Goal: Task Accomplishment & Management: Complete application form

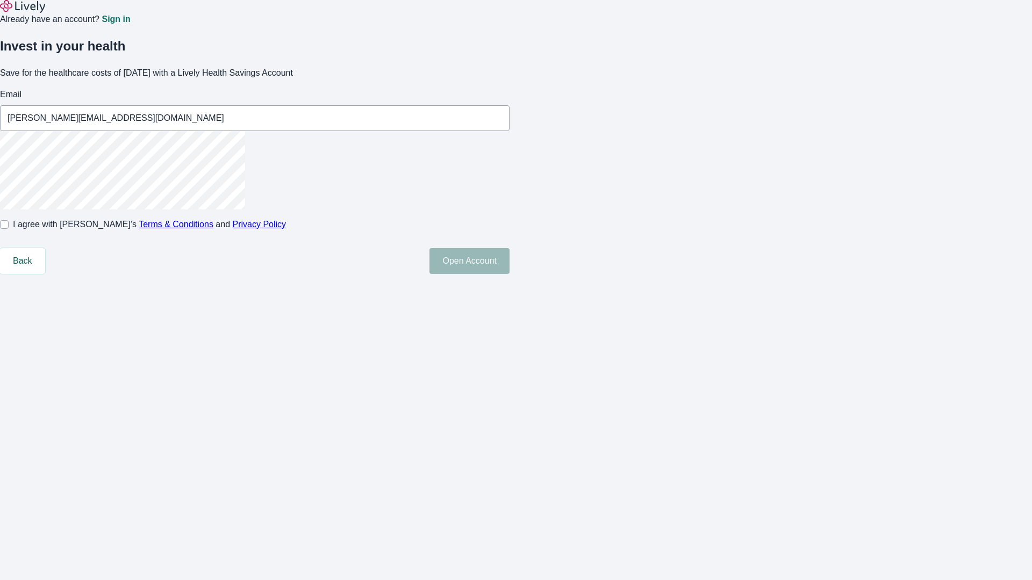
click at [9, 229] on input "I agree with Lively’s Terms & Conditions and Privacy Policy" at bounding box center [4, 224] width 9 height 9
checkbox input "true"
click at [510, 274] on button "Open Account" at bounding box center [469, 261] width 80 height 26
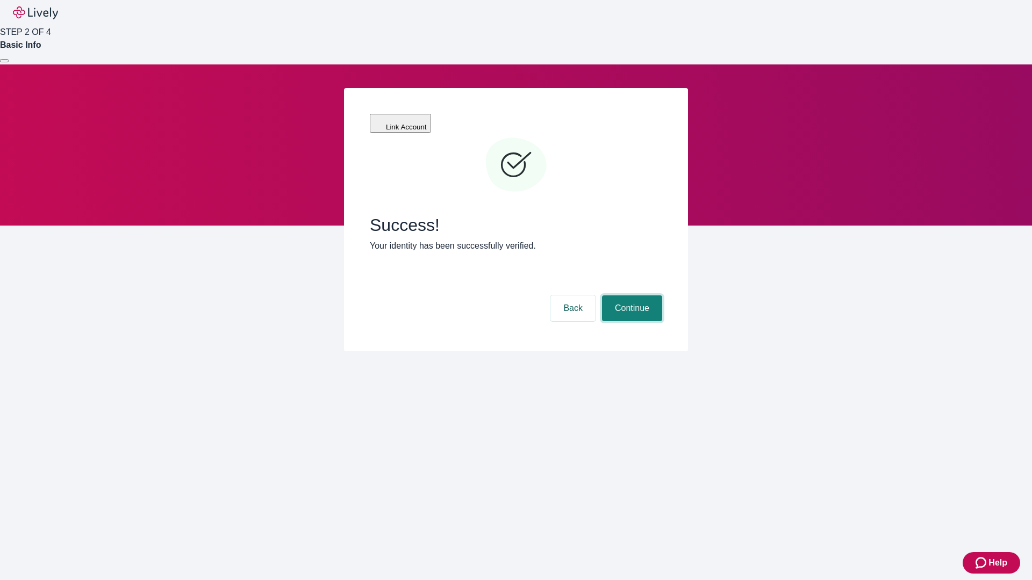
click at [630, 296] on button "Continue" at bounding box center [632, 309] width 60 height 26
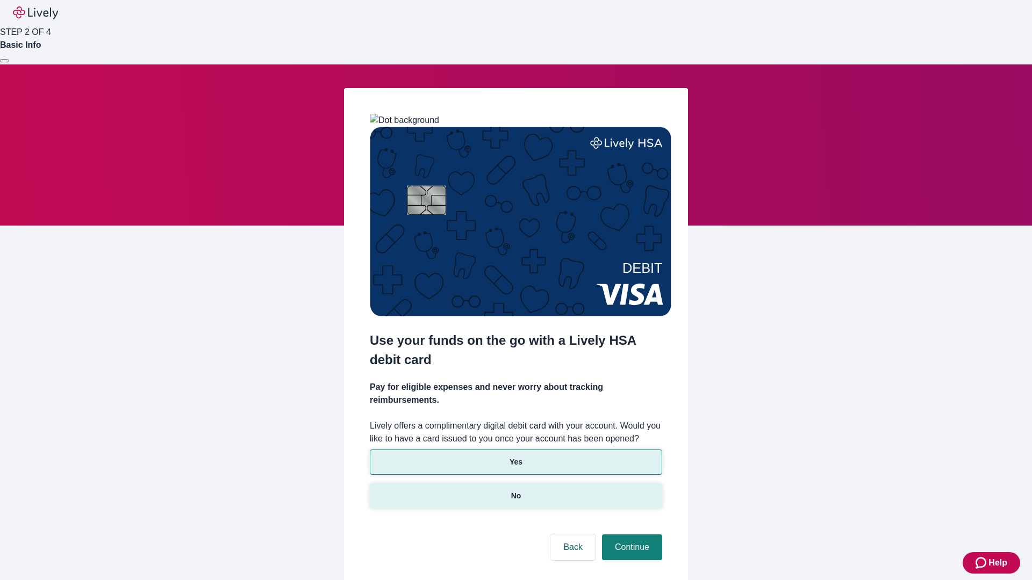
click at [515, 491] on p "No" at bounding box center [516, 496] width 10 height 11
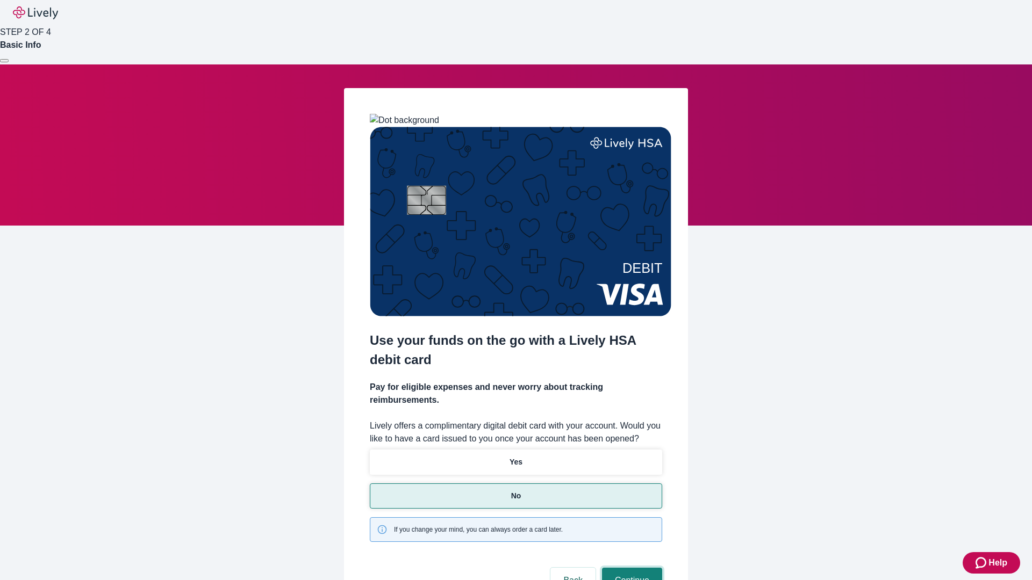
click at [630, 568] on button "Continue" at bounding box center [632, 581] width 60 height 26
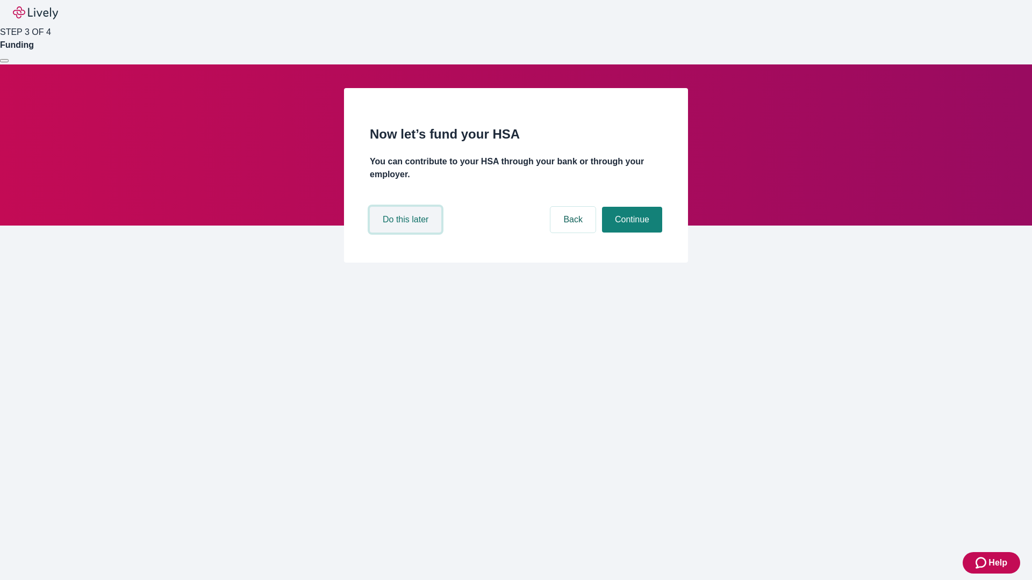
click at [407, 233] on button "Do this later" at bounding box center [405, 220] width 71 height 26
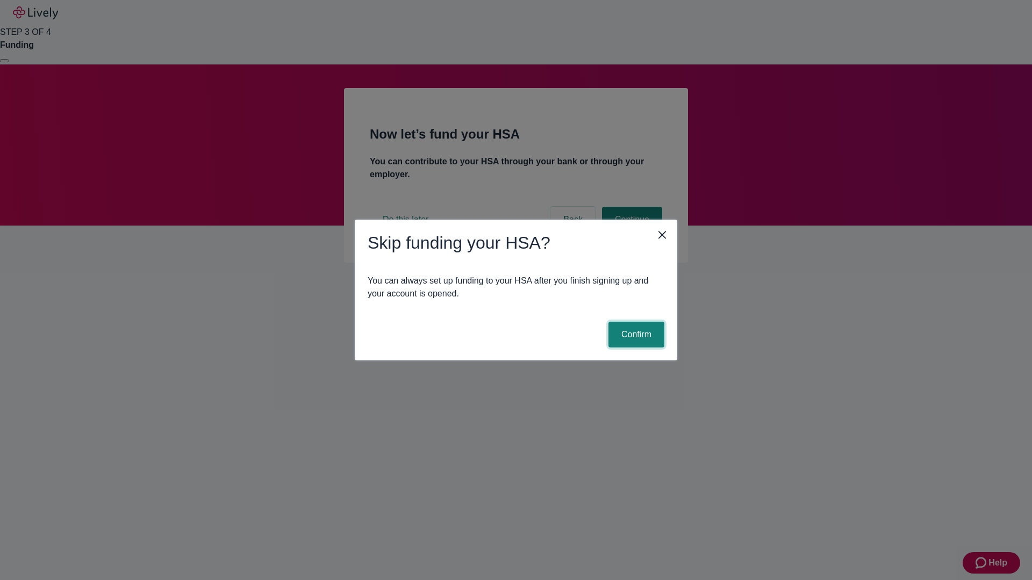
click at [635, 335] on button "Confirm" at bounding box center [636, 335] width 56 height 26
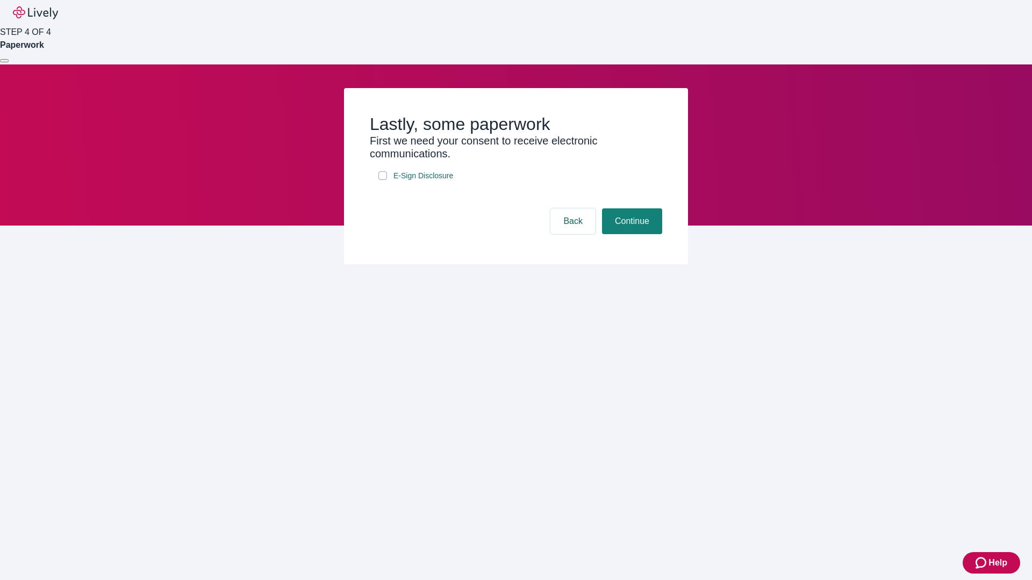
click at [383, 180] on input "E-Sign Disclosure" at bounding box center [382, 175] width 9 height 9
checkbox input "true"
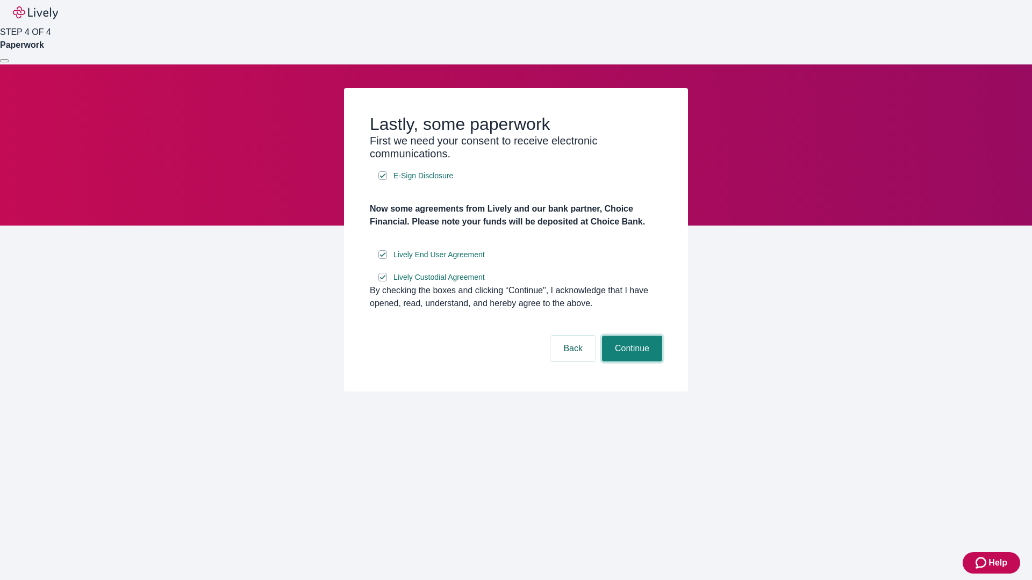
click at [630, 362] on button "Continue" at bounding box center [632, 349] width 60 height 26
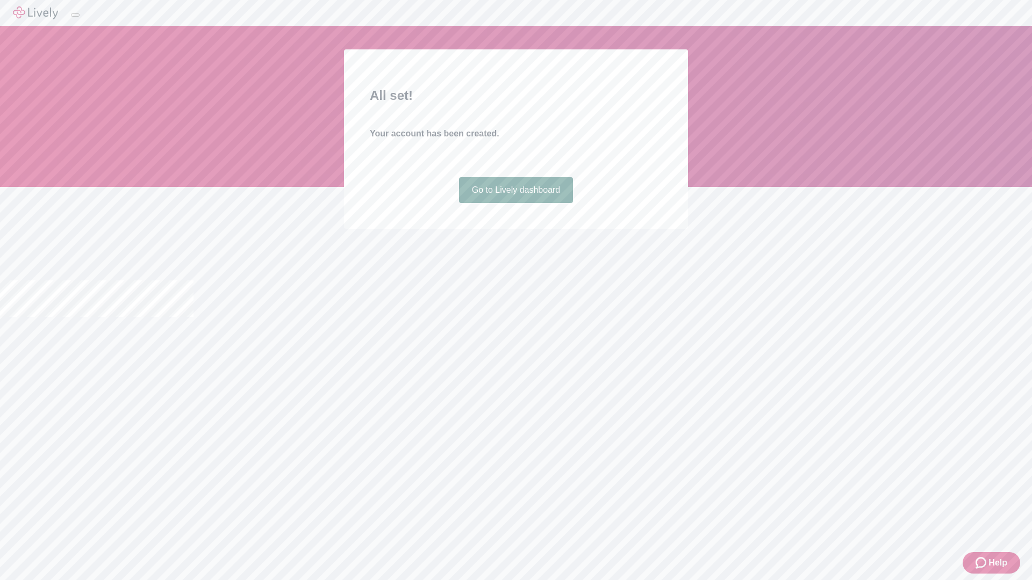
click at [515, 203] on link "Go to Lively dashboard" at bounding box center [516, 190] width 114 height 26
